Goal: Information Seeking & Learning: Learn about a topic

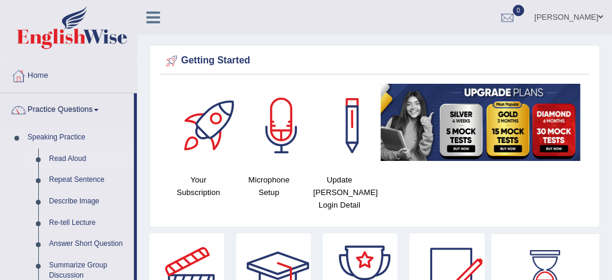
click at [71, 155] on link "Read Aloud" at bounding box center [89, 159] width 90 height 22
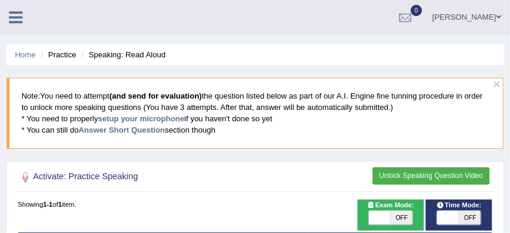
scroll to position [128, 0]
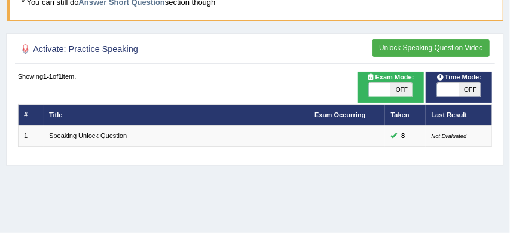
click at [381, 93] on span at bounding box center [380, 90] width 22 height 14
checkbox input "true"
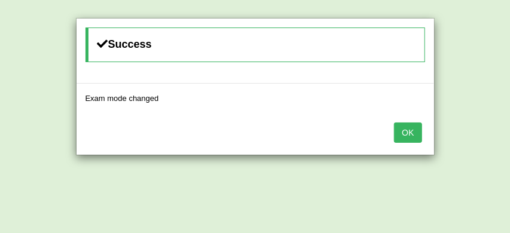
click at [406, 136] on button "OK" at bounding box center [407, 133] width 27 height 20
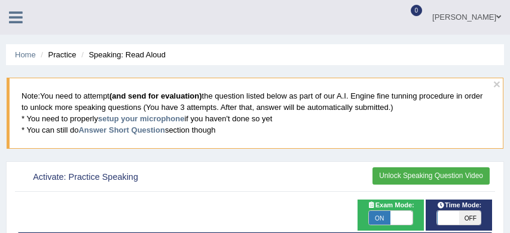
scroll to position [128, 0]
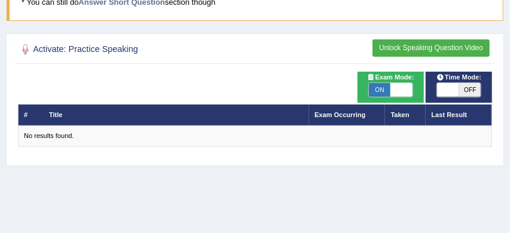
click at [432, 47] on button "Unlock Speaking Question Video" at bounding box center [430, 47] width 117 height 17
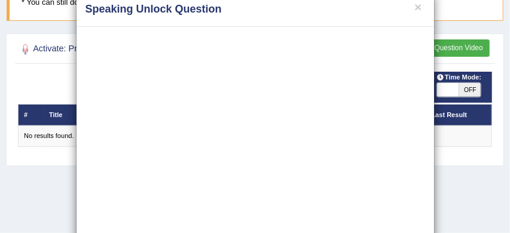
scroll to position [26, 0]
click at [481, 178] on div "× Speaking Unlock Question OK" at bounding box center [255, 116] width 510 height 233
click at [420, 7] on button "×" at bounding box center [417, 6] width 7 height 13
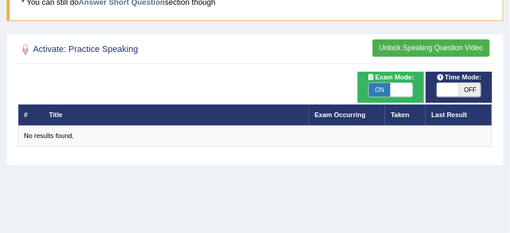
click at [384, 88] on span "ON" at bounding box center [380, 90] width 22 height 14
checkbox input "false"
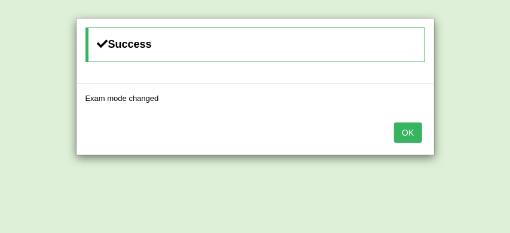
click at [402, 133] on button "OK" at bounding box center [407, 133] width 27 height 20
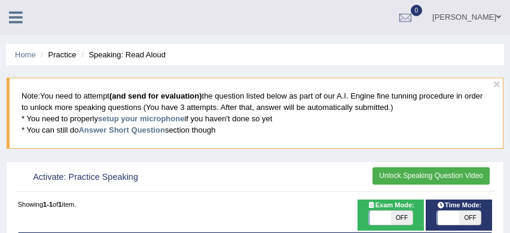
scroll to position [128, 0]
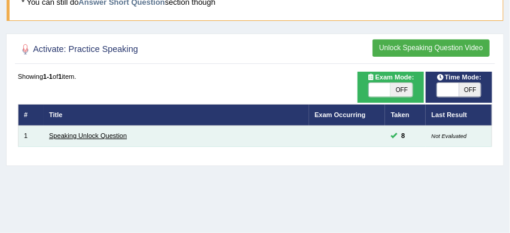
click at [99, 136] on link "Speaking Unlock Question" at bounding box center [88, 135] width 78 height 7
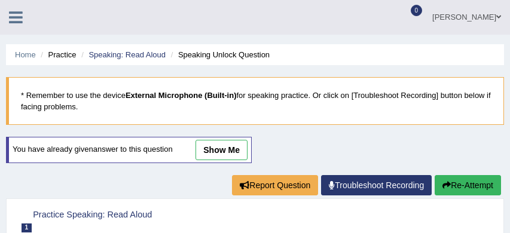
scroll to position [182, 0]
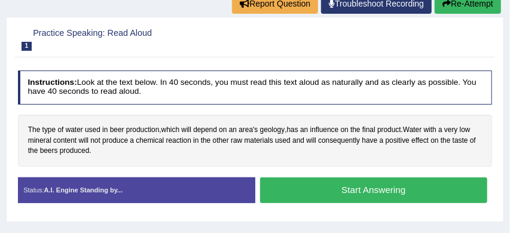
click at [390, 191] on button "Start Answering" at bounding box center [373, 191] width 227 height 26
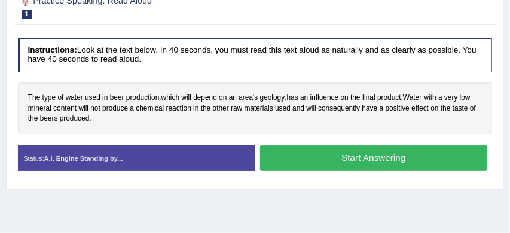
scroll to position [143, 0]
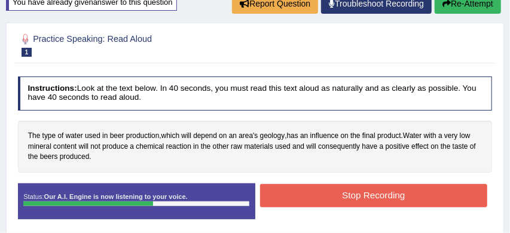
click at [351, 198] on button "Stop Recording" at bounding box center [373, 195] width 227 height 23
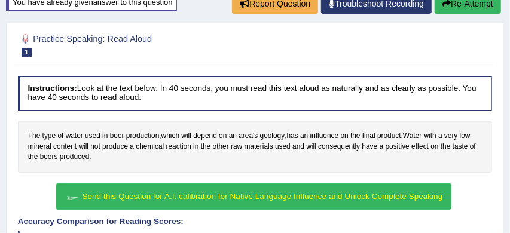
click at [303, 194] on span "Send this Question for A.I. calibration for Native Language Influence and Unloc…" at bounding box center [262, 196] width 360 height 9
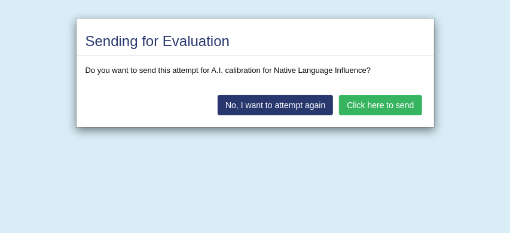
click at [387, 106] on button "Click here to send" at bounding box center [380, 105] width 82 height 20
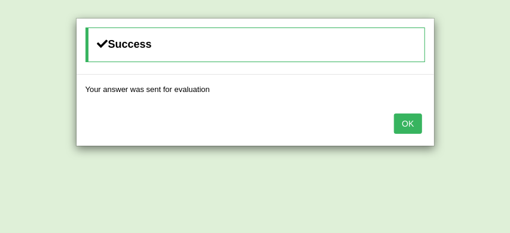
click at [406, 122] on button "OK" at bounding box center [407, 124] width 27 height 20
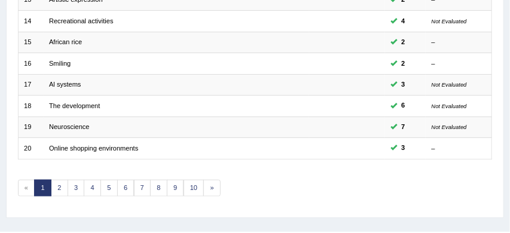
scroll to position [461, 0]
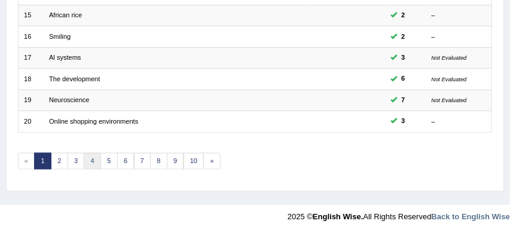
click at [94, 158] on link "4" at bounding box center [92, 161] width 17 height 17
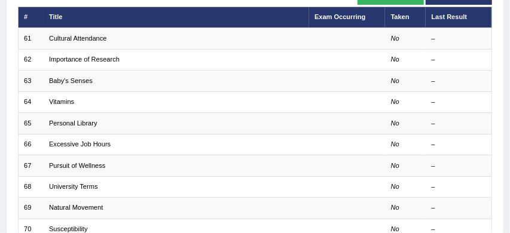
scroll to position [137, 0]
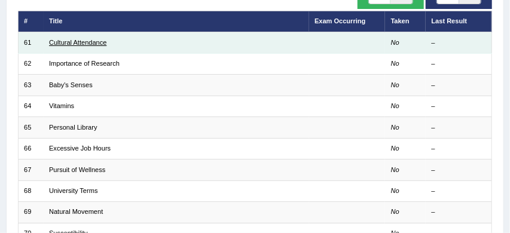
click at [96, 43] on link "Cultural Attendance" at bounding box center [77, 42] width 57 height 7
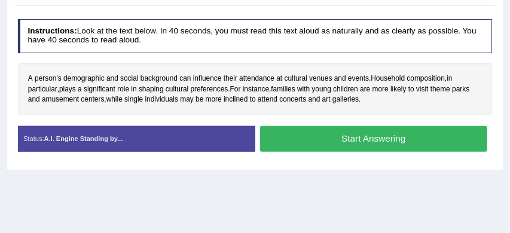
scroll to position [195, 0]
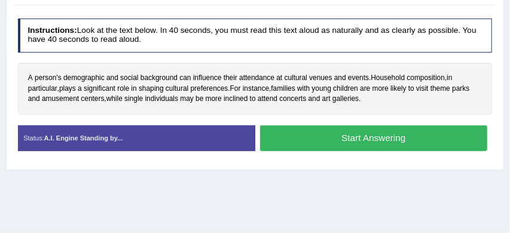
click at [369, 136] on button "Start Answering" at bounding box center [373, 139] width 227 height 26
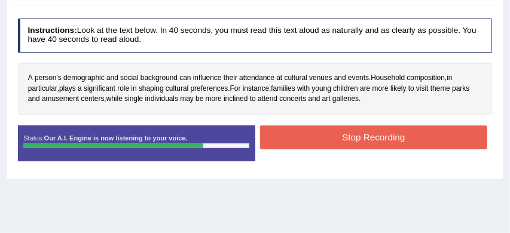
click at [366, 138] on button "Stop Recording" at bounding box center [373, 137] width 227 height 23
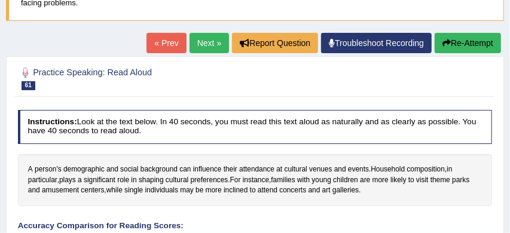
scroll to position [102, 0]
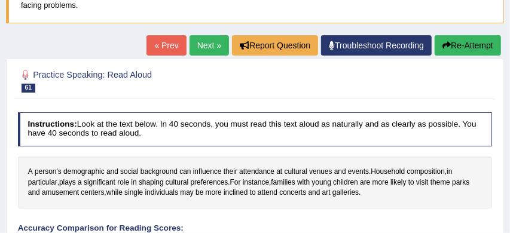
click at [480, 44] on button "Re-Attempt" at bounding box center [467, 45] width 66 height 20
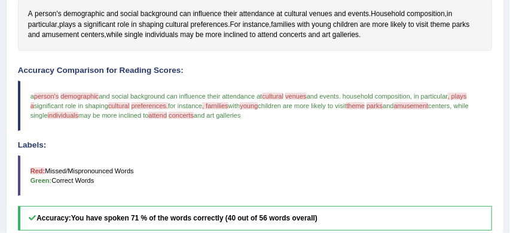
scroll to position [265, 0]
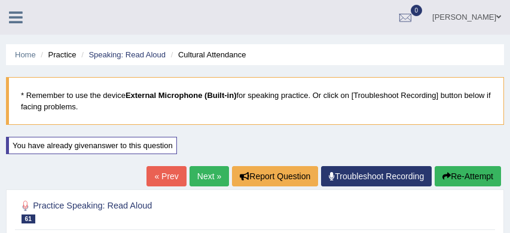
scroll to position [256, 0]
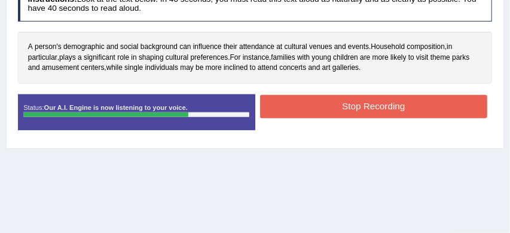
click at [382, 105] on button "Stop Recording" at bounding box center [373, 106] width 227 height 23
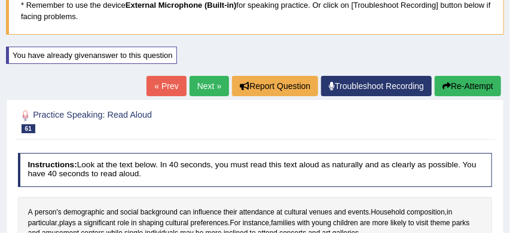
scroll to position [78, 0]
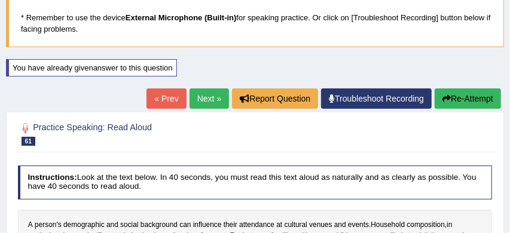
click at [194, 96] on link "Next »" at bounding box center [208, 98] width 39 height 20
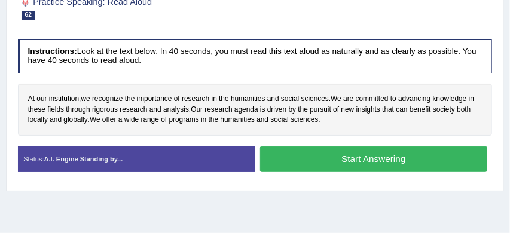
scroll to position [176, 0]
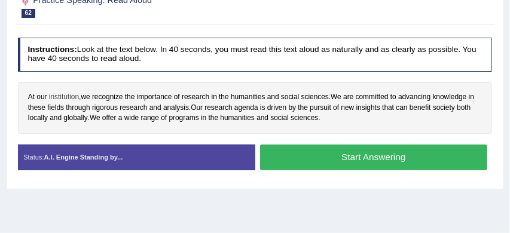
click at [70, 99] on span "institution" at bounding box center [64, 97] width 30 height 11
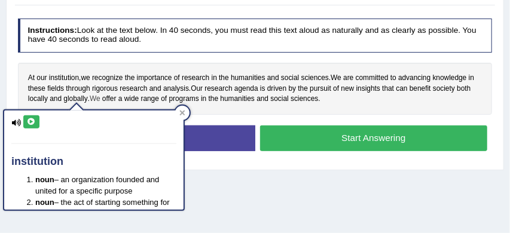
scroll to position [196, 0]
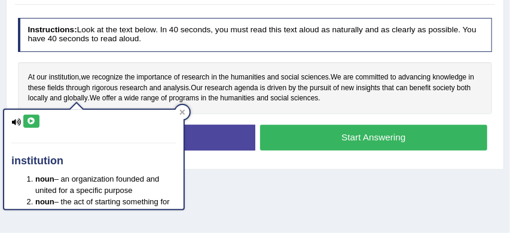
click at [276, 168] on div "Practice Speaking: Read Aloud 62 Importance of Research Instructions: Look at t…" at bounding box center [255, 67] width 498 height 206
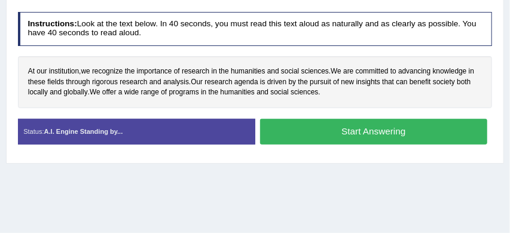
scroll to position [206, 0]
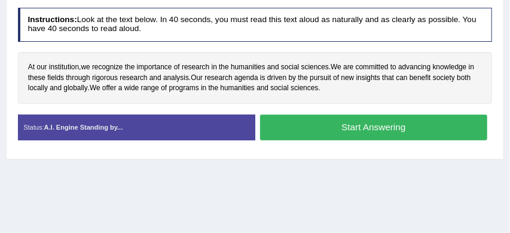
click at [362, 126] on button "Start Answering" at bounding box center [373, 128] width 227 height 26
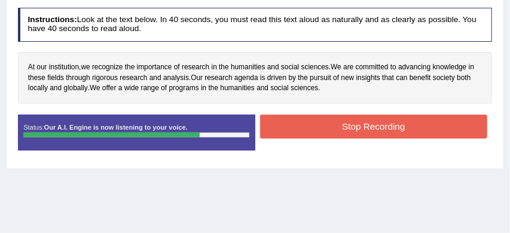
click at [362, 126] on button "Stop Recording" at bounding box center [373, 126] width 227 height 23
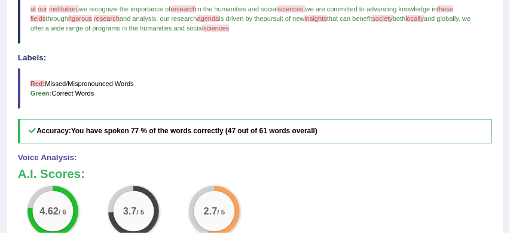
scroll to position [330, 0]
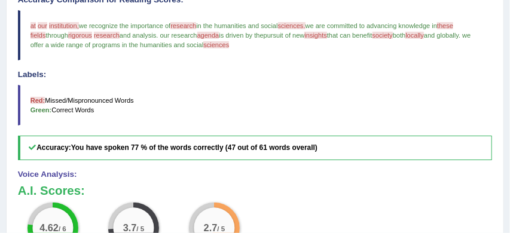
click at [229, 45] on span "sciences" at bounding box center [216, 44] width 26 height 7
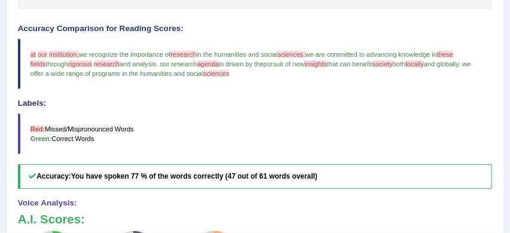
scroll to position [271, 0]
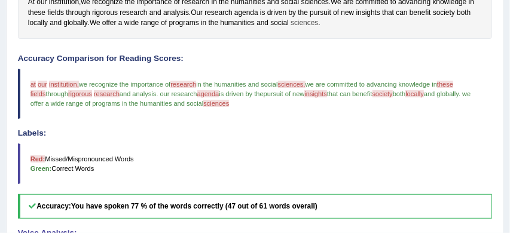
click at [318, 21] on span "sciences" at bounding box center [303, 23] width 27 height 11
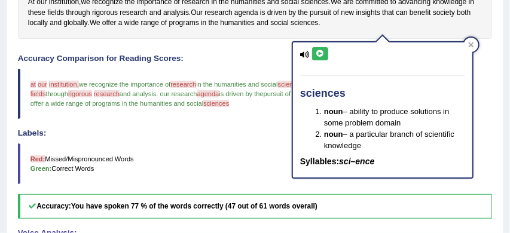
click at [488, 99] on blockquote "at it are in our station institution, we recognize the importance of research r…" at bounding box center [255, 94] width 475 height 51
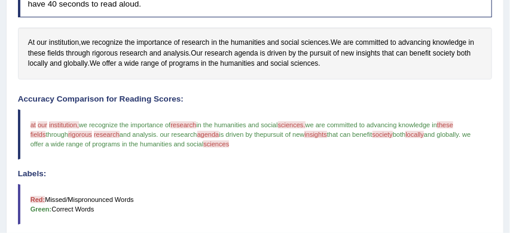
scroll to position [229, 0]
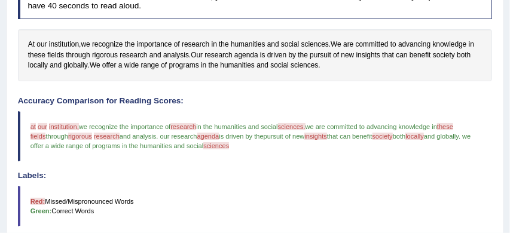
click at [68, 127] on span "institution," at bounding box center [64, 126] width 30 height 7
click at [64, 45] on span "institution" at bounding box center [64, 44] width 30 height 11
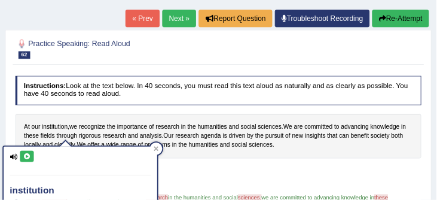
scroll to position [126, 0]
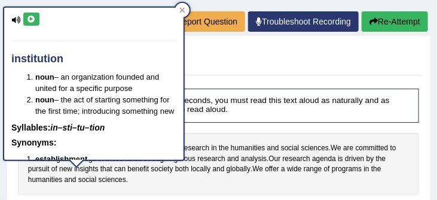
click at [287, 137] on div "At our institution , we recognize the importance of research in the humanities …" at bounding box center [219, 164] width 402 height 62
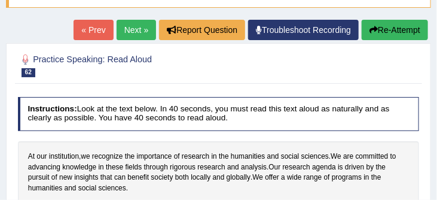
scroll to position [111, 0]
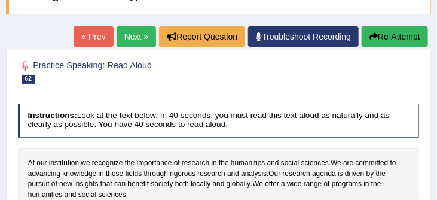
click at [391, 32] on button "Re-Attempt" at bounding box center [395, 36] width 66 height 20
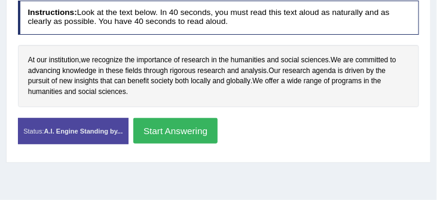
click at [185, 131] on button "Start Answering" at bounding box center [175, 131] width 84 height 26
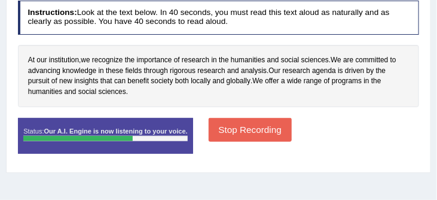
click at [244, 131] on button "Stop Recording" at bounding box center [250, 129] width 83 height 23
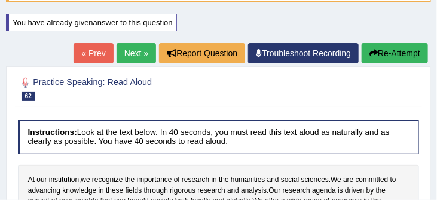
scroll to position [122, 0]
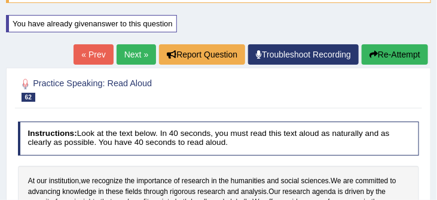
click at [399, 56] on button "Re-Attempt" at bounding box center [395, 54] width 66 height 20
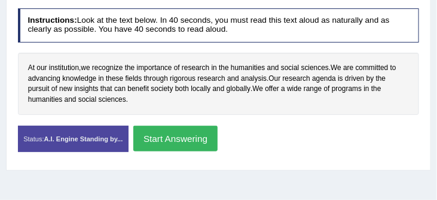
click at [170, 137] on button "Start Answering" at bounding box center [175, 139] width 84 height 26
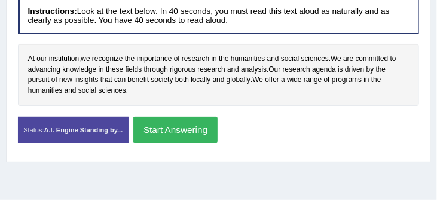
scroll to position [235, 0]
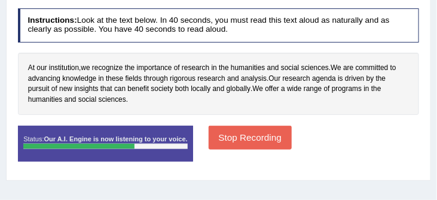
click at [259, 133] on button "Stop Recording" at bounding box center [250, 137] width 83 height 23
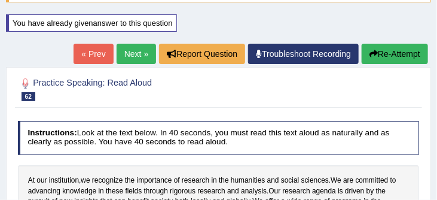
scroll to position [120, 0]
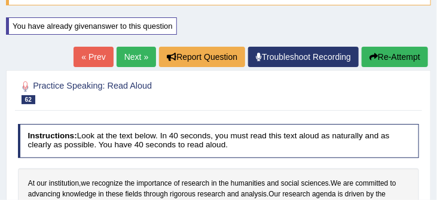
click at [124, 57] on link "Next »" at bounding box center [136, 57] width 39 height 20
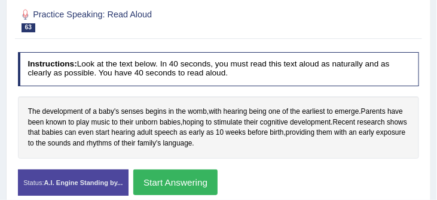
scroll to position [163, 0]
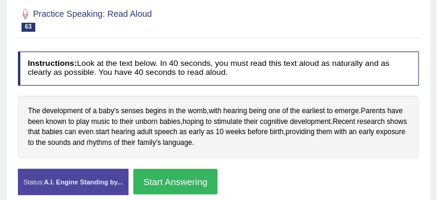
click at [200, 180] on button "Start Answering" at bounding box center [175, 182] width 84 height 26
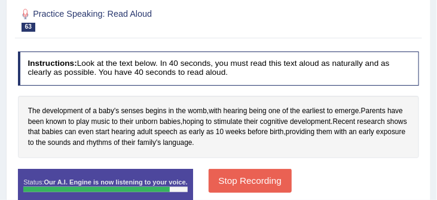
click at [254, 180] on button "Stop Recording" at bounding box center [250, 180] width 83 height 23
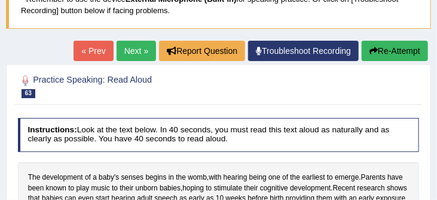
scroll to position [94, 0]
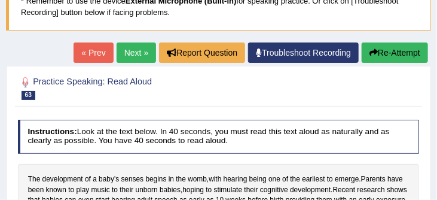
click at [393, 49] on button "Re-Attempt" at bounding box center [395, 52] width 66 height 20
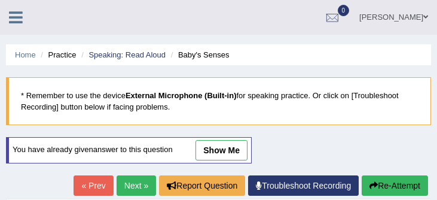
scroll to position [229, 0]
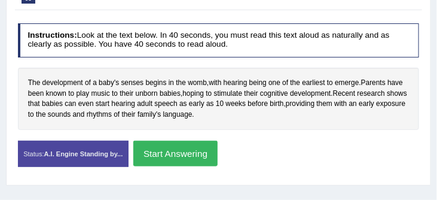
click at [178, 155] on button "Start Answering" at bounding box center [175, 153] width 84 height 26
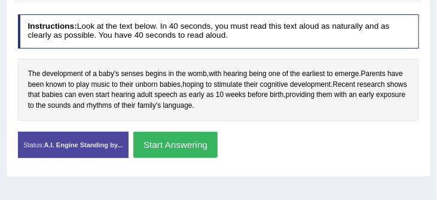
scroll to position [220, 0]
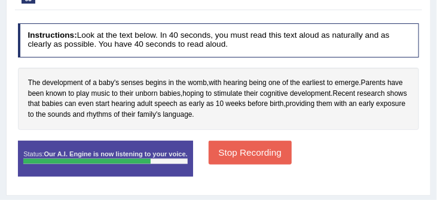
click at [262, 157] on button "Stop Recording" at bounding box center [250, 151] width 83 height 23
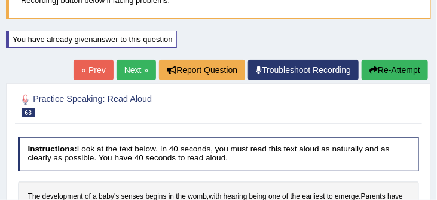
scroll to position [103, 0]
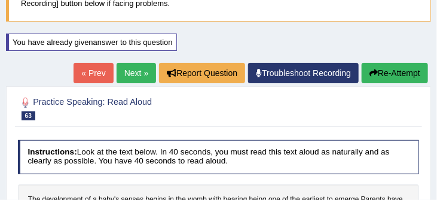
click at [133, 72] on link "Next »" at bounding box center [136, 73] width 39 height 20
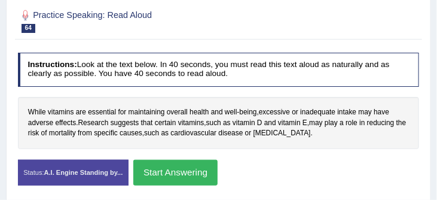
scroll to position [163, 0]
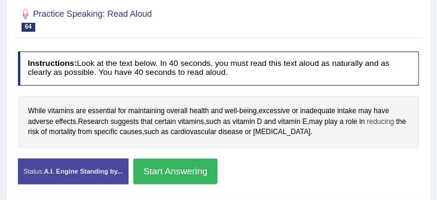
click at [385, 124] on span "reducing" at bounding box center [380, 122] width 27 height 11
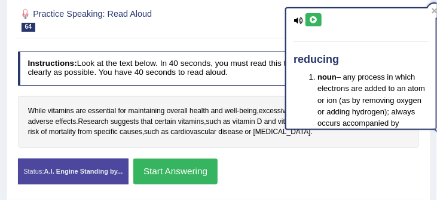
click at [335, 158] on div "Status: A.I. Engine Standing by... Start Answering Stop Recording" at bounding box center [219, 176] width 402 height 36
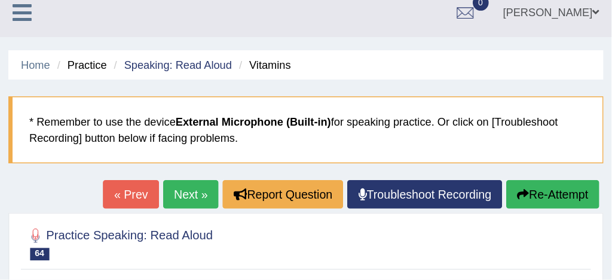
scroll to position [0, 0]
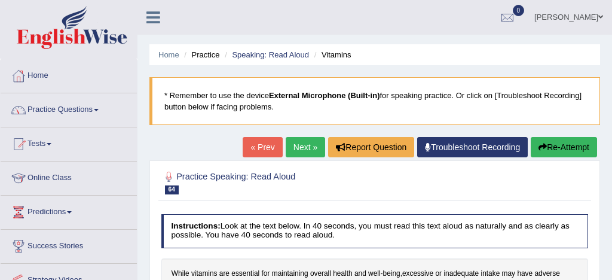
click at [76, 108] on link "Practice Questions" at bounding box center [69, 108] width 136 height 30
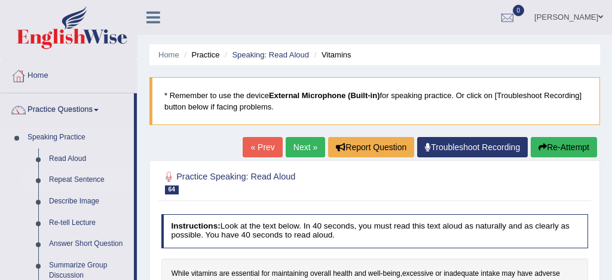
click at [84, 180] on link "Repeat Sentence" at bounding box center [89, 180] width 90 height 22
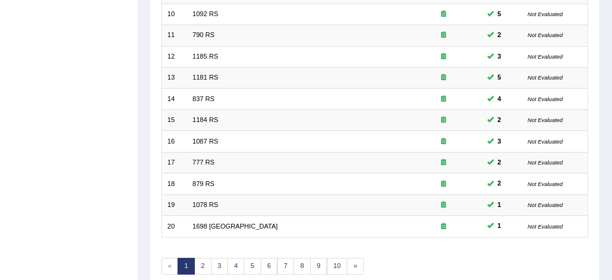
scroll to position [409, 0]
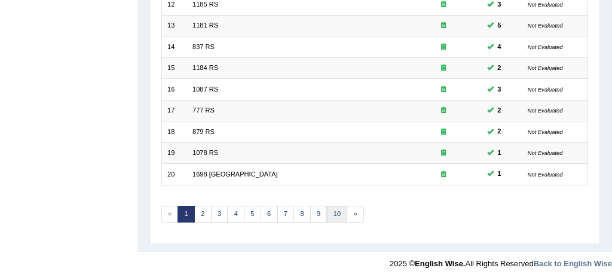
click at [333, 214] on link "10" at bounding box center [337, 214] width 21 height 17
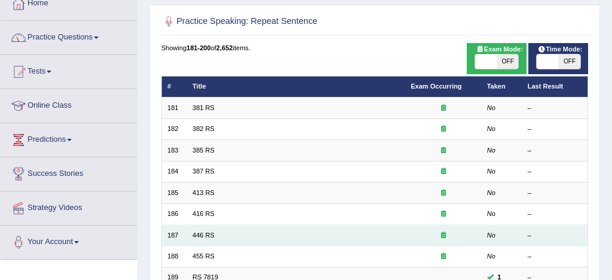
scroll to position [55, 0]
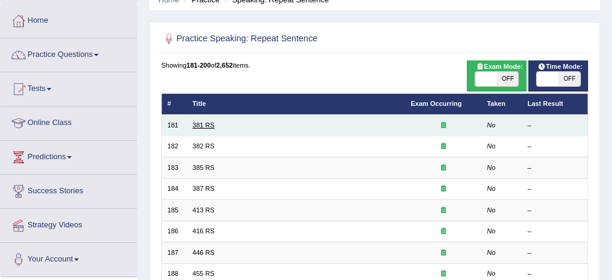
click at [203, 126] on link "381 RS" at bounding box center [203, 124] width 22 height 7
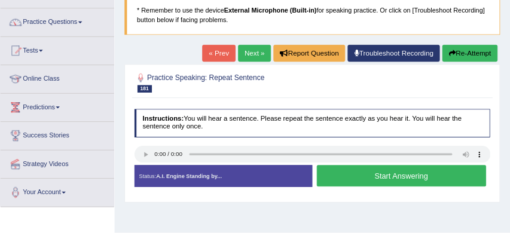
scroll to position [84, 0]
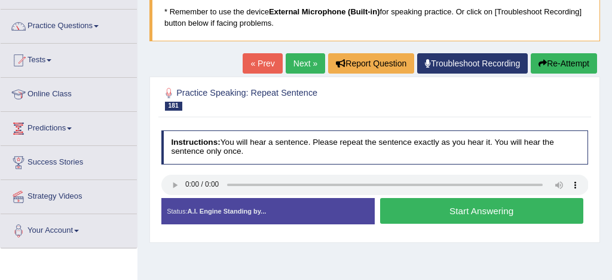
click at [477, 213] on button "Start Answering" at bounding box center [481, 211] width 203 height 26
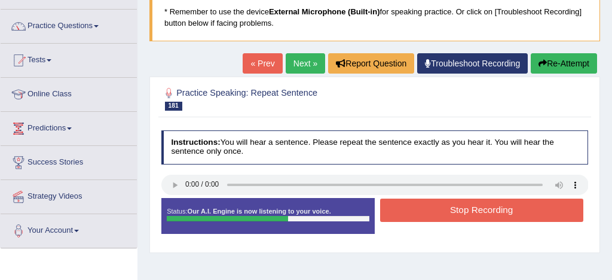
click at [476, 213] on button "Stop Recording" at bounding box center [481, 209] width 203 height 23
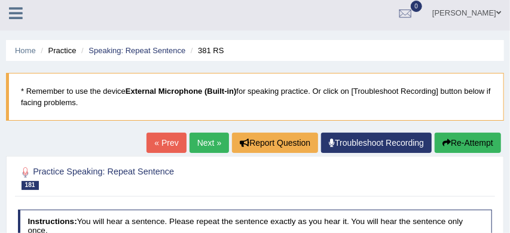
scroll to position [0, 0]
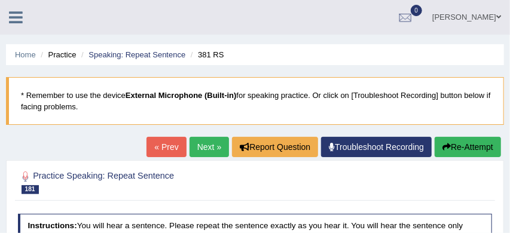
click at [191, 148] on link "Next »" at bounding box center [208, 147] width 39 height 20
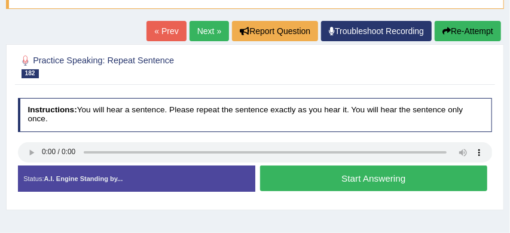
click at [340, 176] on button "Start Answering" at bounding box center [373, 179] width 227 height 26
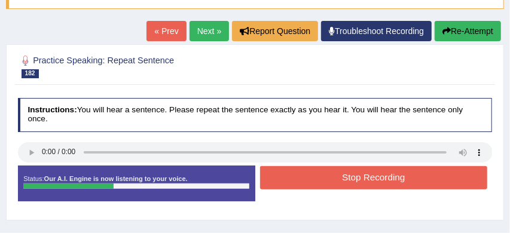
click at [365, 175] on button "Stop Recording" at bounding box center [373, 177] width 227 height 23
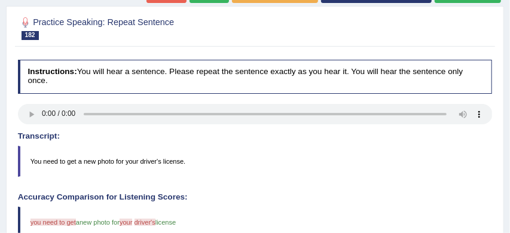
scroll to position [133, 0]
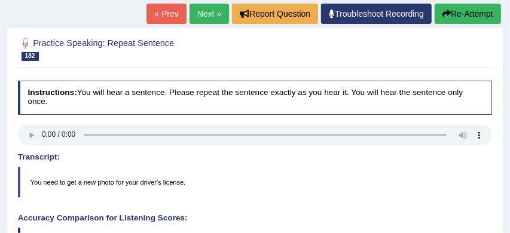
click at [469, 16] on button "Re-Attempt" at bounding box center [467, 14] width 66 height 20
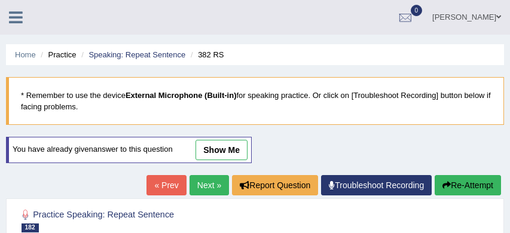
scroll to position [133, 0]
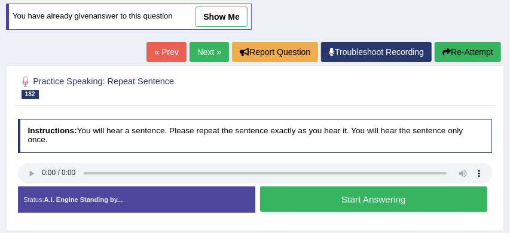
click at [317, 197] on button "Start Answering" at bounding box center [373, 199] width 227 height 26
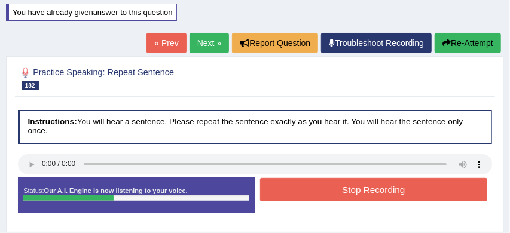
click at [332, 192] on button "Stop Recording" at bounding box center [373, 189] width 227 height 23
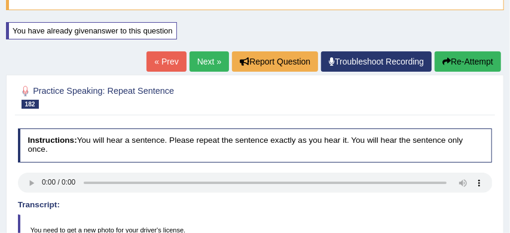
scroll to position [102, 0]
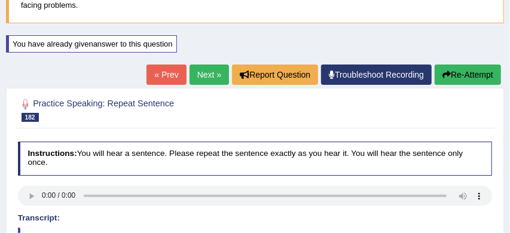
click at [202, 76] on link "Next »" at bounding box center [208, 75] width 39 height 20
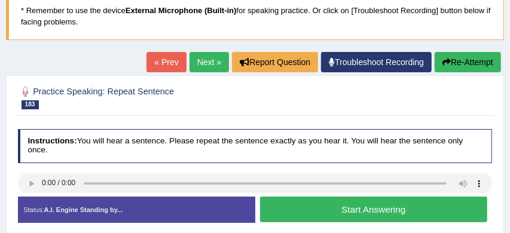
scroll to position [91, 0]
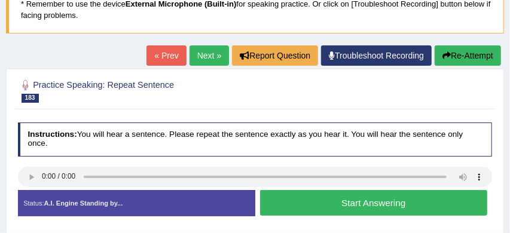
click at [327, 201] on button "Start Answering" at bounding box center [373, 203] width 227 height 26
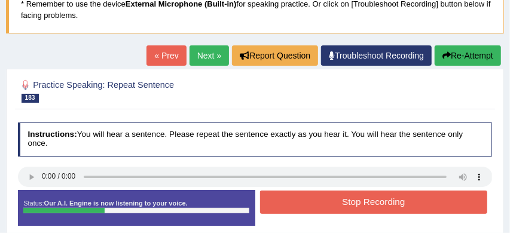
click at [360, 201] on button "Stop Recording" at bounding box center [373, 202] width 227 height 23
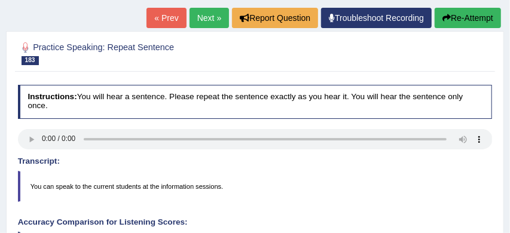
scroll to position [136, 0]
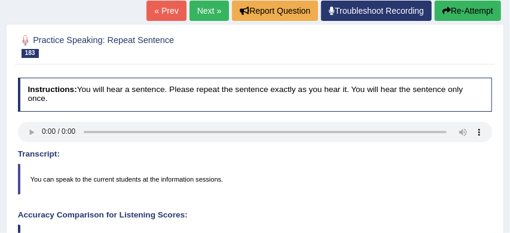
click at [466, 13] on button "Re-Attempt" at bounding box center [467, 11] width 66 height 20
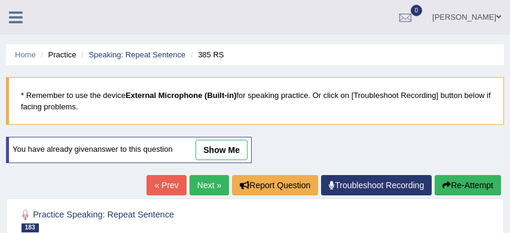
scroll to position [175, 0]
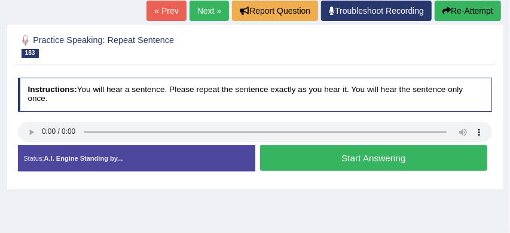
click at [372, 158] on button "Start Answering" at bounding box center [373, 158] width 227 height 26
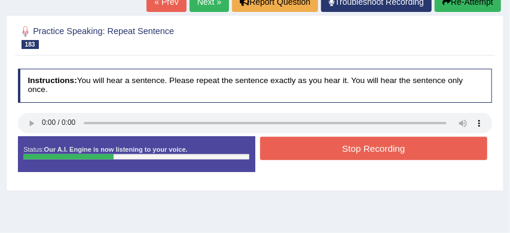
click at [384, 148] on button "Stop Recording" at bounding box center [373, 148] width 227 height 23
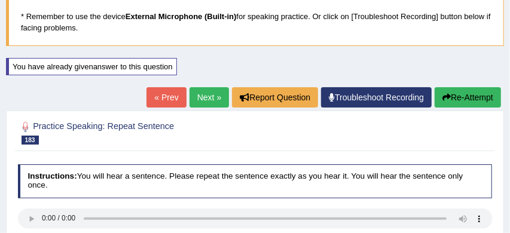
scroll to position [78, 0]
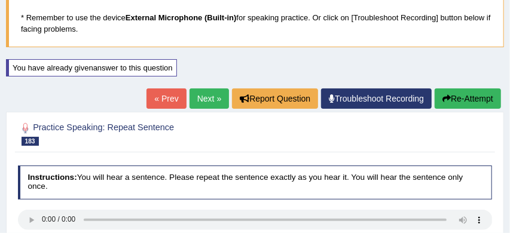
click at [200, 99] on link "Next »" at bounding box center [208, 98] width 39 height 20
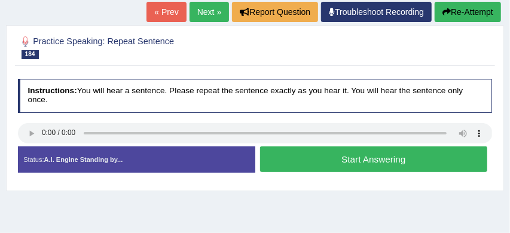
scroll to position [138, 0]
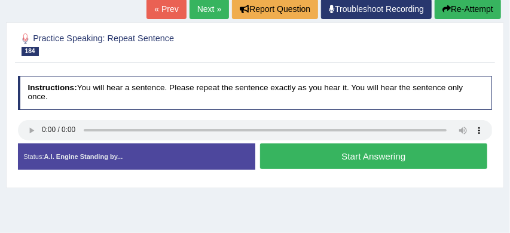
click at [363, 154] on button "Start Answering" at bounding box center [373, 156] width 227 height 26
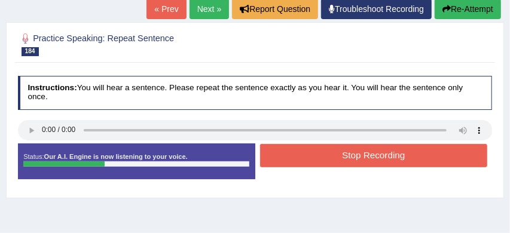
click at [363, 154] on button "Stop Recording" at bounding box center [373, 155] width 227 height 23
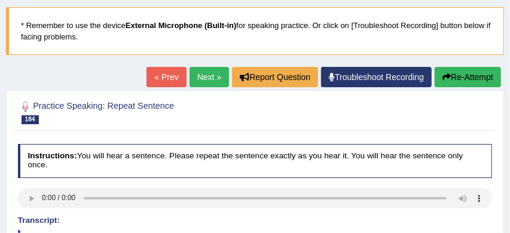
scroll to position [53, 0]
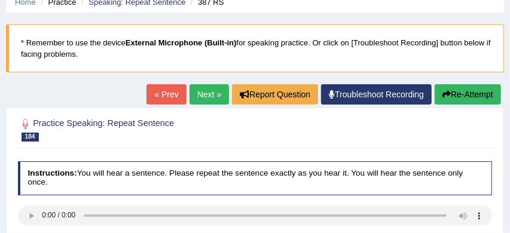
click at [203, 90] on link "Next »" at bounding box center [208, 94] width 39 height 20
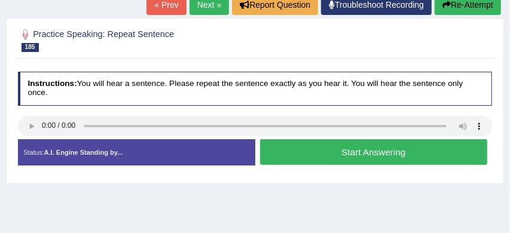
scroll to position [145, 0]
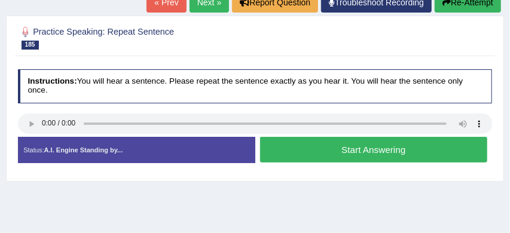
click at [323, 148] on button "Start Answering" at bounding box center [373, 150] width 227 height 26
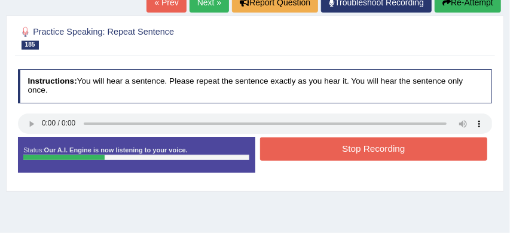
click at [369, 146] on button "Stop Recording" at bounding box center [373, 148] width 227 height 23
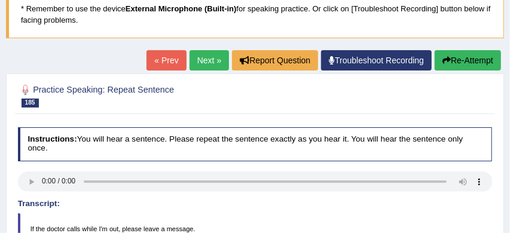
scroll to position [85, 0]
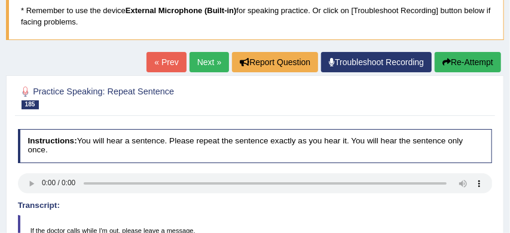
click at [472, 63] on button "Re-Attempt" at bounding box center [467, 62] width 66 height 20
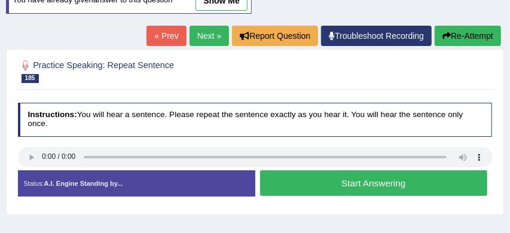
click at [363, 186] on button "Start Answering" at bounding box center [373, 183] width 227 height 26
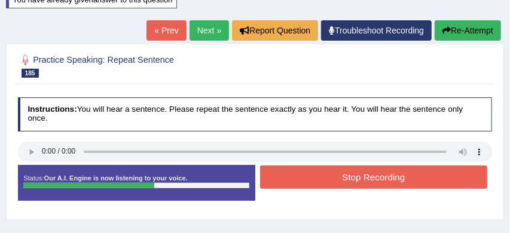
click at [371, 177] on button "Stop Recording" at bounding box center [373, 177] width 227 height 23
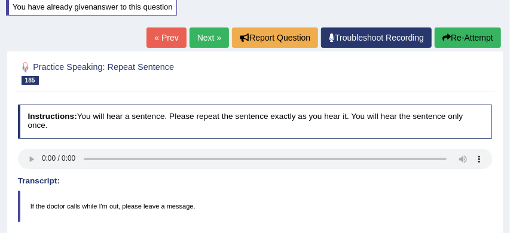
scroll to position [132, 0]
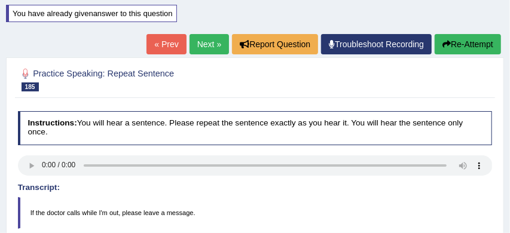
click at [202, 44] on link "Next »" at bounding box center [208, 44] width 39 height 20
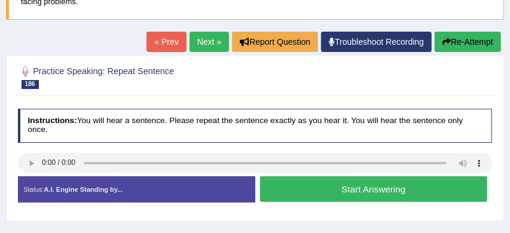
scroll to position [106, 0]
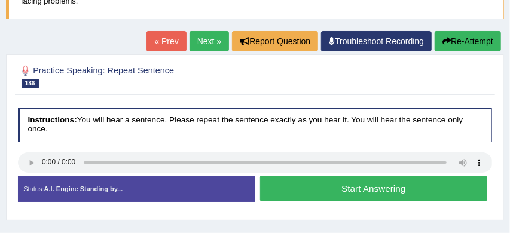
click at [384, 189] on button "Start Answering" at bounding box center [373, 189] width 227 height 26
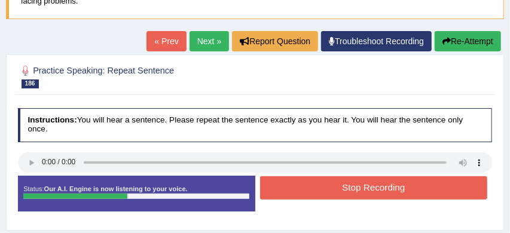
click at [381, 186] on button "Stop Recording" at bounding box center [373, 187] width 227 height 23
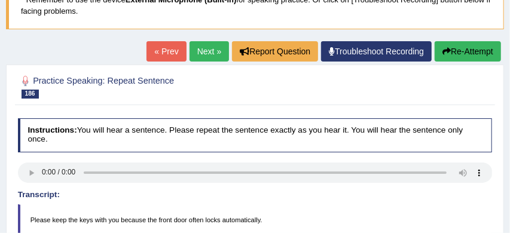
scroll to position [93, 0]
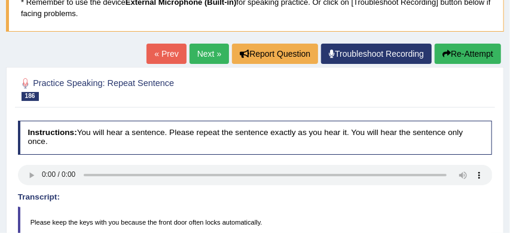
click at [202, 51] on link "Next »" at bounding box center [208, 54] width 39 height 20
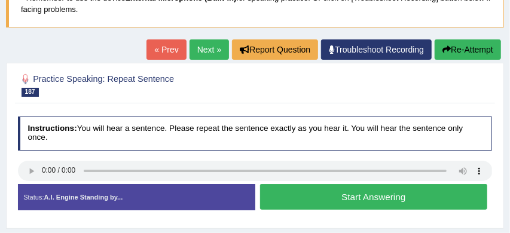
scroll to position [110, 0]
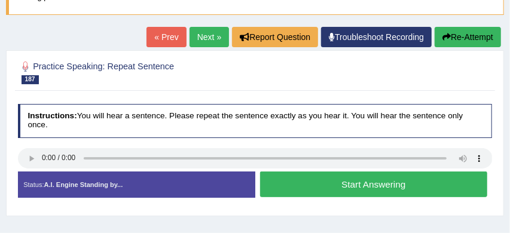
click at [335, 183] on button "Start Answering" at bounding box center [373, 185] width 227 height 26
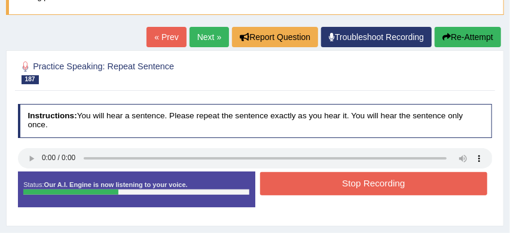
click at [335, 183] on button "Stop Recording" at bounding box center [373, 183] width 227 height 23
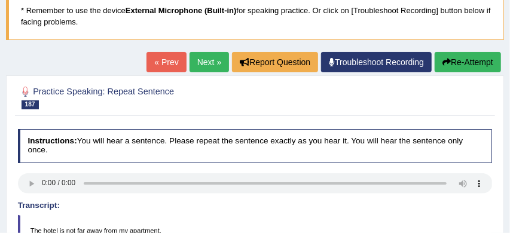
scroll to position [84, 0]
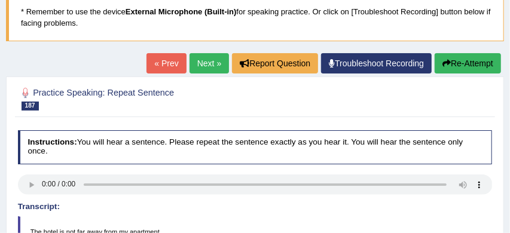
click at [463, 59] on button "Re-Attempt" at bounding box center [467, 63] width 66 height 20
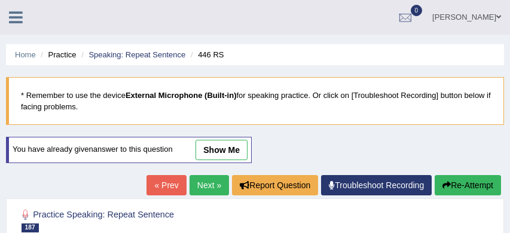
scroll to position [126, 0]
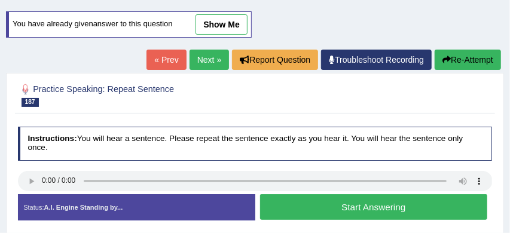
click at [323, 209] on button "Start Answering" at bounding box center [373, 207] width 227 height 26
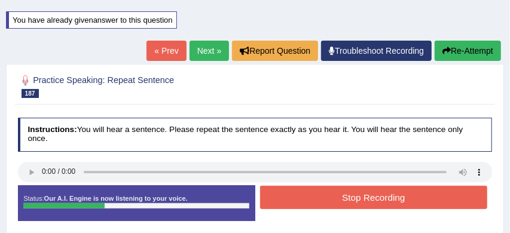
click at [348, 199] on button "Stop Recording" at bounding box center [373, 197] width 227 height 23
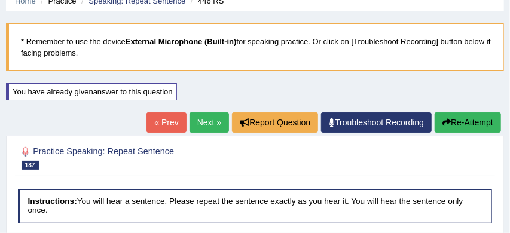
scroll to position [53, 0]
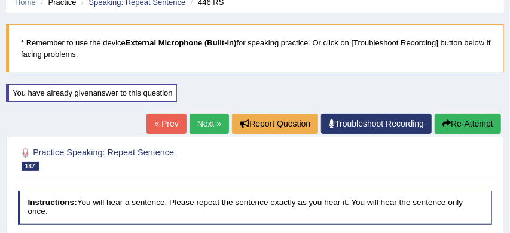
click at [203, 121] on link "Next »" at bounding box center [208, 124] width 39 height 20
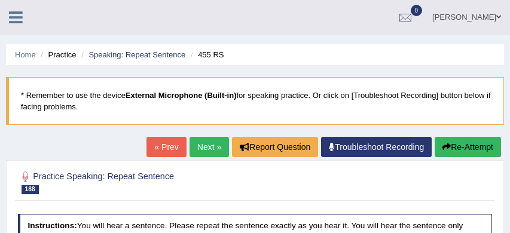
scroll to position [102, 0]
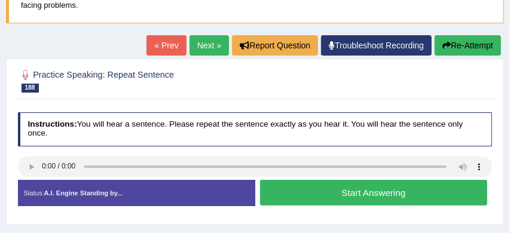
click at [350, 193] on button "Start Answering" at bounding box center [373, 193] width 227 height 26
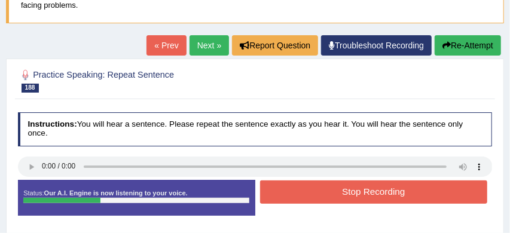
click at [374, 192] on button "Stop Recording" at bounding box center [373, 191] width 227 height 23
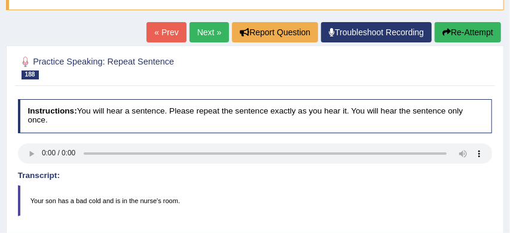
scroll to position [110, 0]
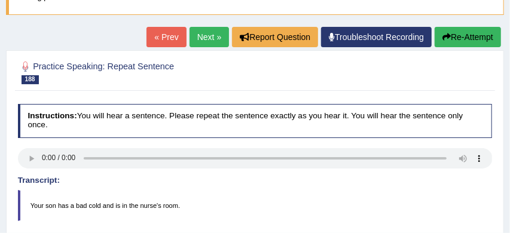
click at [199, 36] on link "Next »" at bounding box center [208, 37] width 39 height 20
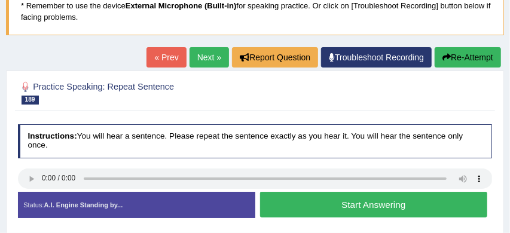
scroll to position [124, 0]
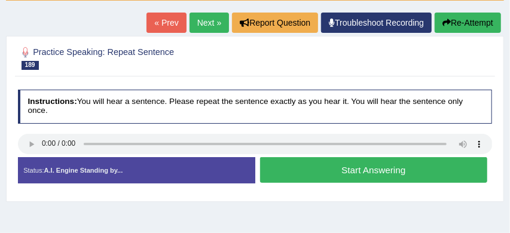
click at [299, 166] on button "Start Answering" at bounding box center [373, 170] width 227 height 26
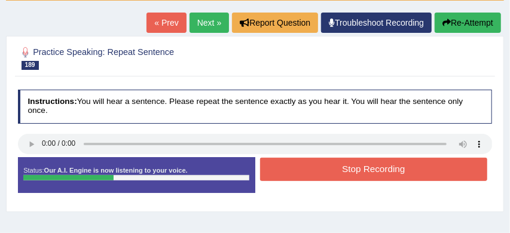
click at [299, 166] on button "Stop Recording" at bounding box center [373, 169] width 227 height 23
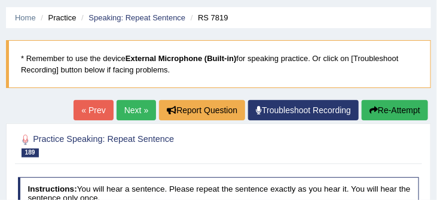
scroll to position [30, 0]
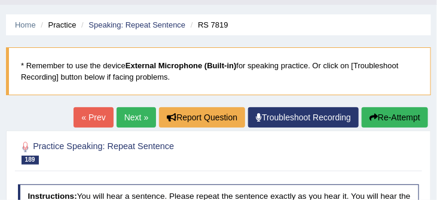
click at [127, 118] on link "Next »" at bounding box center [136, 117] width 39 height 20
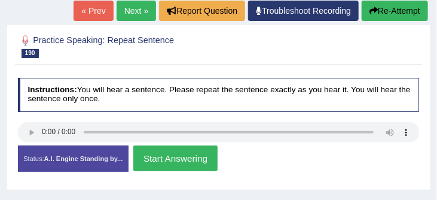
scroll to position [137, 0]
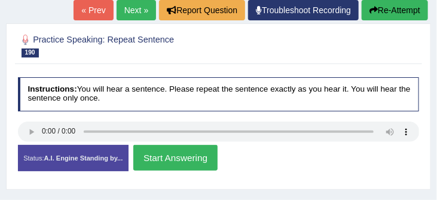
click at [190, 154] on button "Start Answering" at bounding box center [175, 158] width 84 height 26
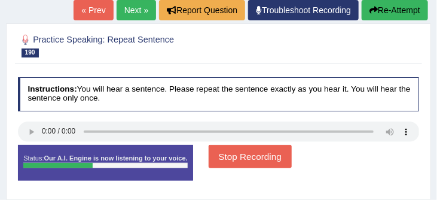
click at [278, 157] on button "Stop Recording" at bounding box center [250, 156] width 83 height 23
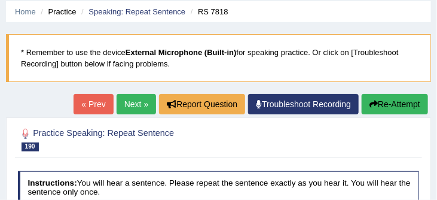
scroll to position [40, 0]
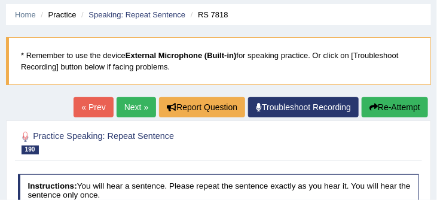
click at [131, 105] on link "Next »" at bounding box center [136, 107] width 39 height 20
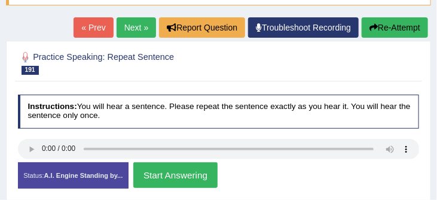
scroll to position [120, 0]
click at [201, 172] on button "Start Answering" at bounding box center [175, 175] width 84 height 26
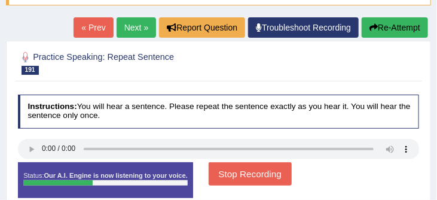
click at [246, 174] on button "Stop Recording" at bounding box center [250, 173] width 83 height 23
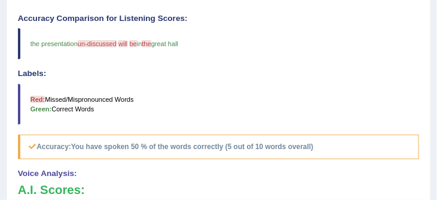
scroll to position [331, 0]
